Goal: Download file/media

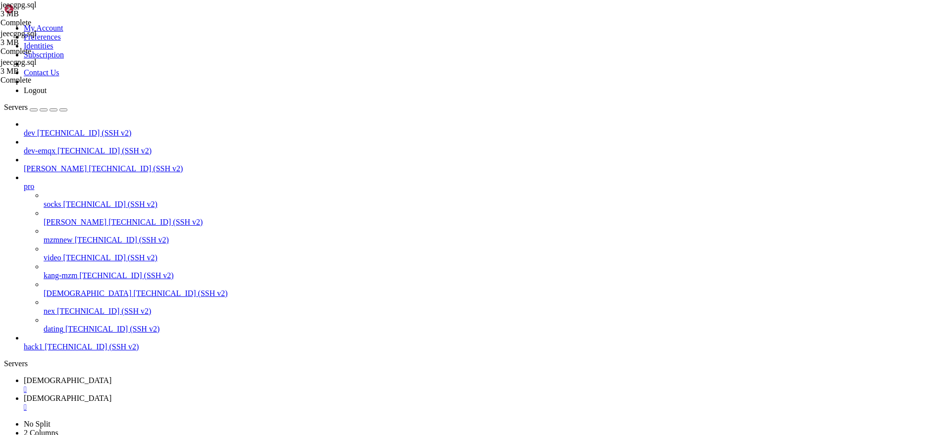
scroll to position [9, 2]
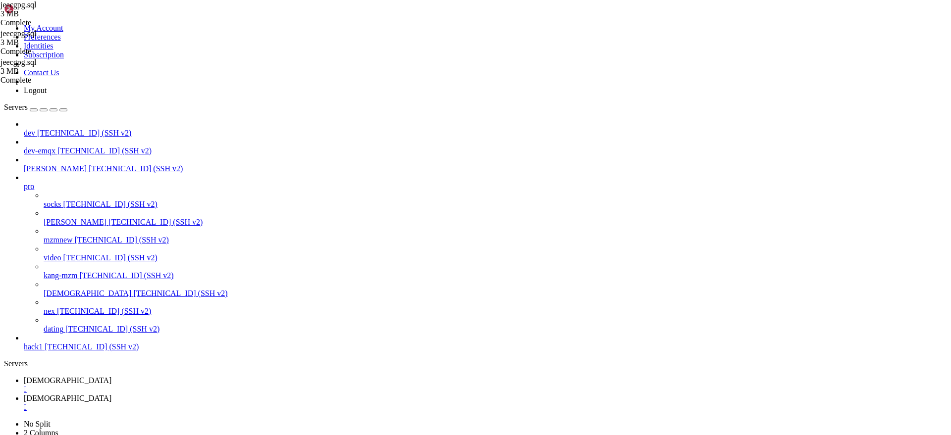
scroll to position [1330, 0]
copy x-row "user_identity"
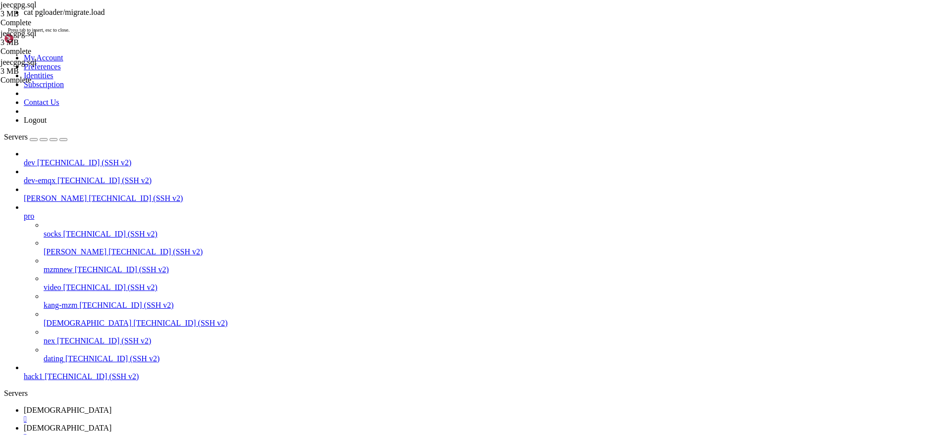
scroll to position [2595, 0]
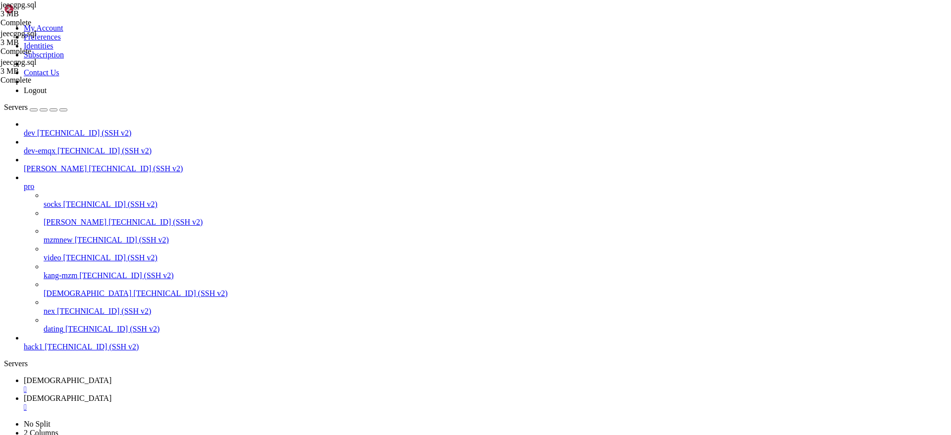
drag, startPoint x: 236, startPoint y: 922, endPoint x: 9, endPoint y: 738, distance: 291.9
copy div "LOAD DATABASE FROM mysql://root:rootpass@mysql:3306/jeecg-boot INTO postgresql:…"
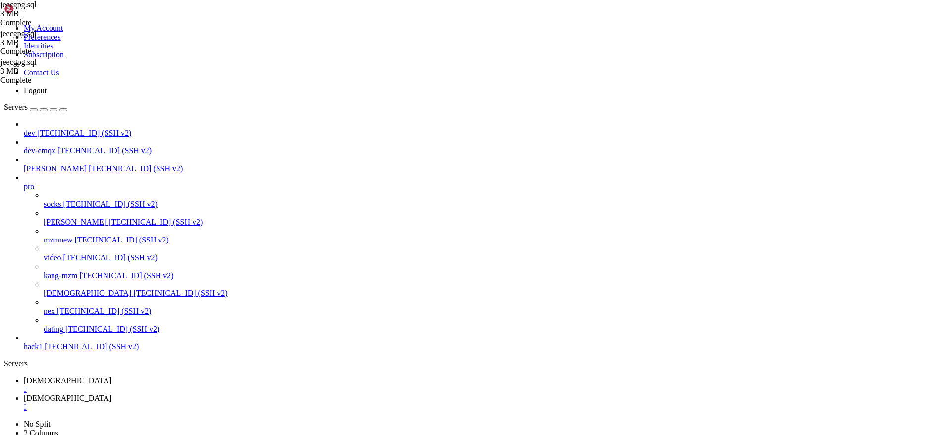
copy x-row "pgloader"
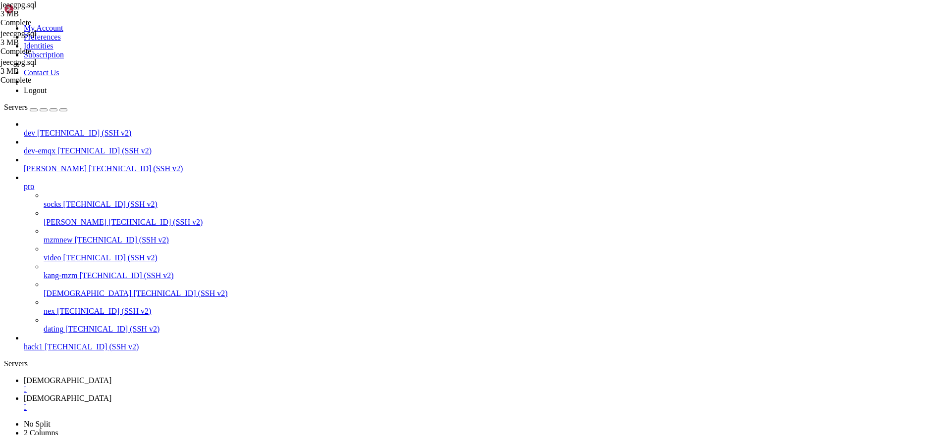
scroll to position [7593, 0]
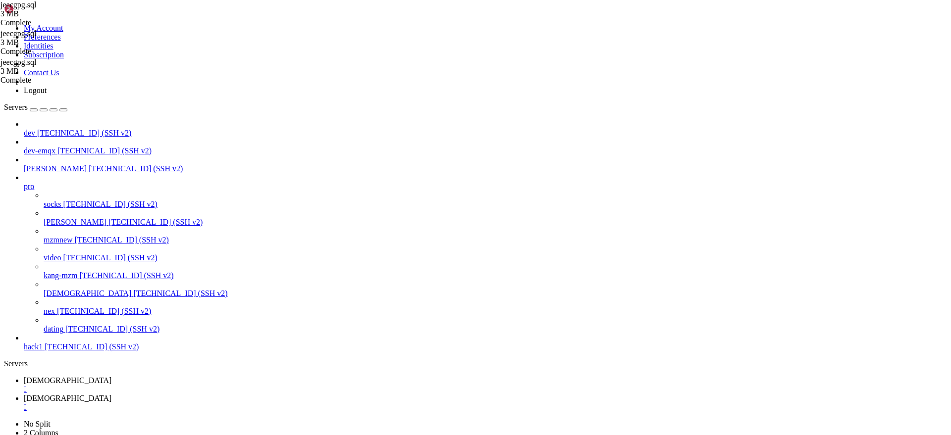
drag, startPoint x: 197, startPoint y: 779, endPoint x: 10, endPoint y: 622, distance: 244.3
copy div "ESRAP-PARSE-ERROR: At batch rows = 1000, on error stop, ^ (Line 12, Column 15, …"
drag, startPoint x: 7, startPoint y: 617, endPoint x: 127, endPoint y: 715, distance: 154.9
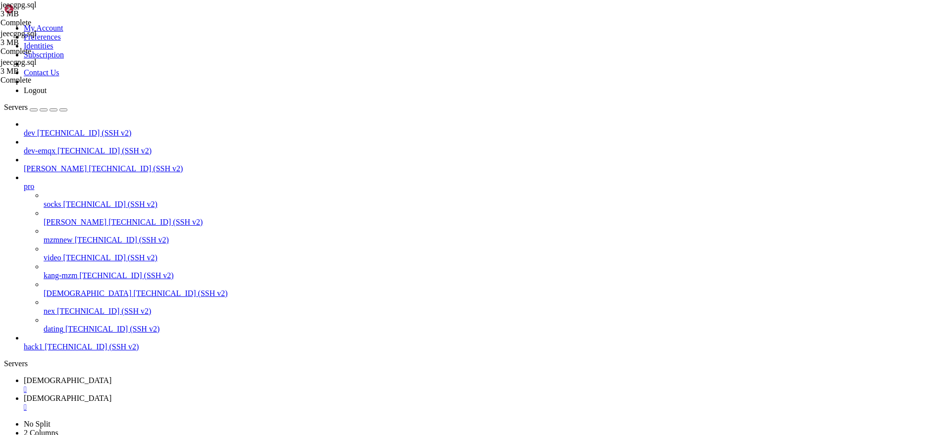
drag, startPoint x: 9, startPoint y: 619, endPoint x: 152, endPoint y: 792, distance: 224.5
copy div "ESRAP-PARSE-ERROR: At batch rows = 1000, on error stop, ^ (Line 12, Column 15, …"
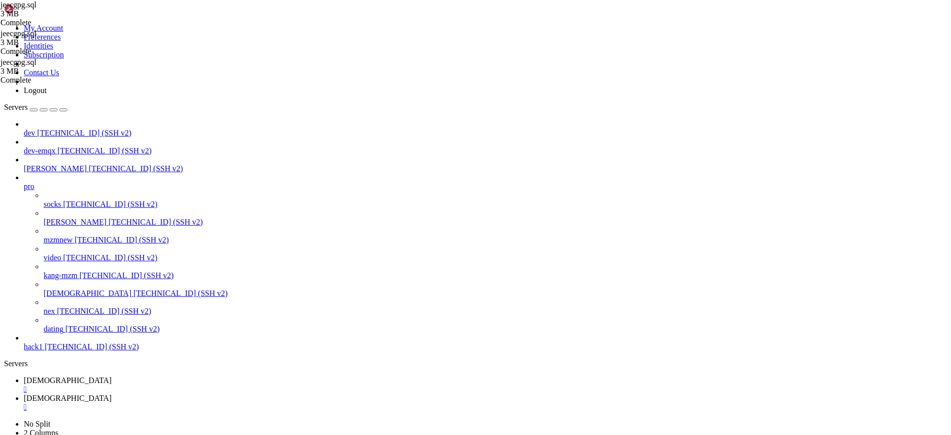
scroll to position [8751, 0]
drag, startPoint x: 116, startPoint y: 880, endPoint x: 209, endPoint y: 883, distance: 92.7
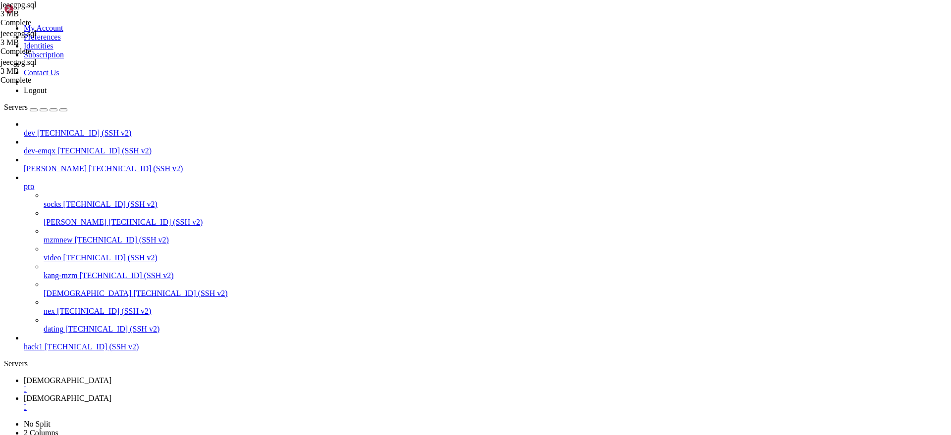
copy x-row ""/work/migrate.load" ,"
drag, startPoint x: 829, startPoint y: 938, endPoint x: 949, endPoint y: 994, distance: 133.1
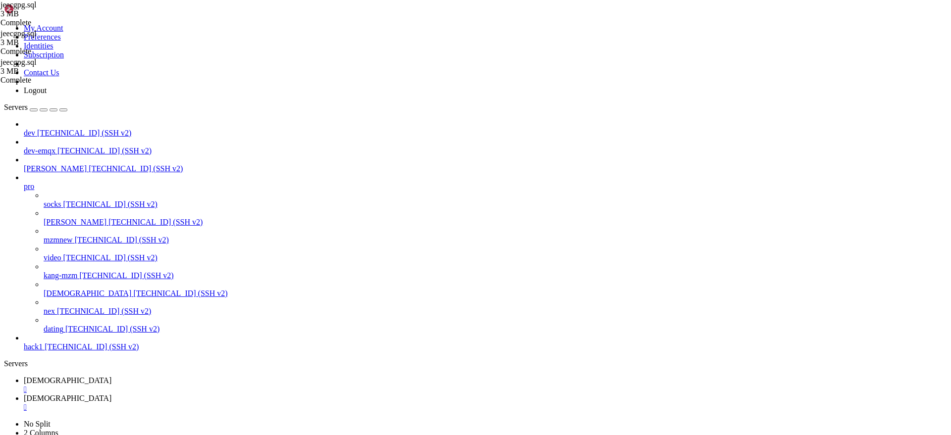
click at [111, 394] on span "[DEMOGRAPHIC_DATA]" at bounding box center [68, 398] width 88 height 8
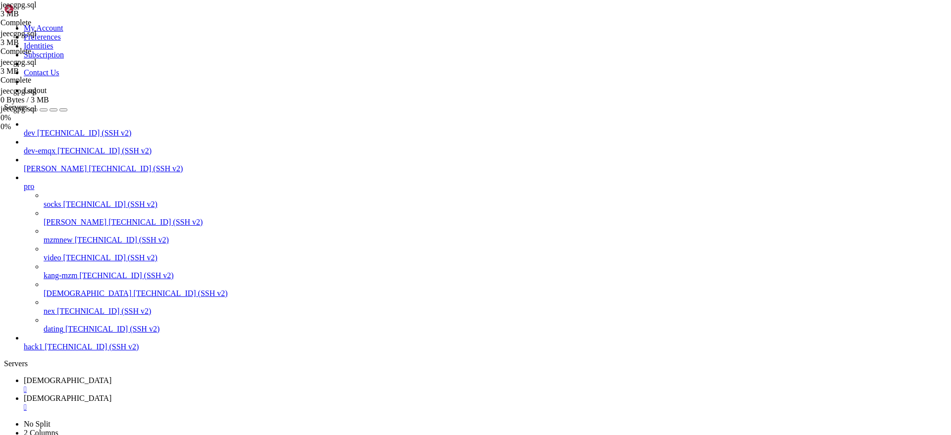
click at [111, 376] on span "[DEMOGRAPHIC_DATA]" at bounding box center [68, 380] width 88 height 8
click at [111, 394] on span "[DEMOGRAPHIC_DATA]" at bounding box center [68, 398] width 88 height 8
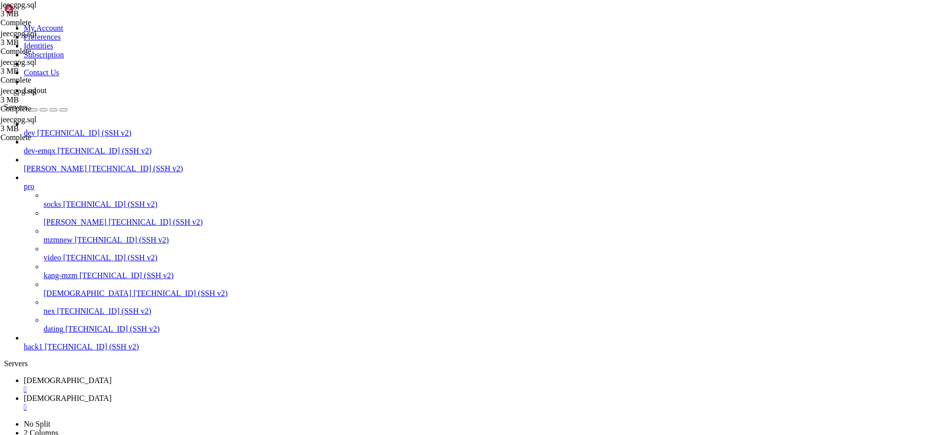
click at [111, 376] on span "[DEMOGRAPHIC_DATA]" at bounding box center [68, 380] width 88 height 8
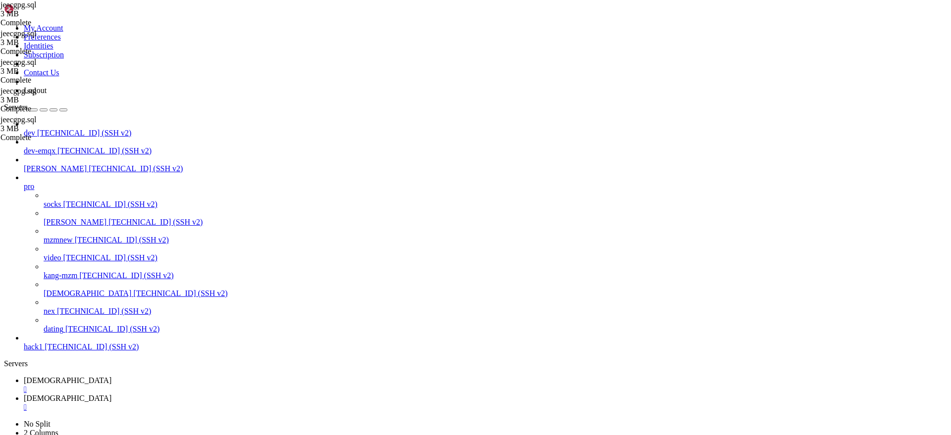
copy x-row ".qrtz_triggers"
